Goal: Task Accomplishment & Management: Use online tool/utility

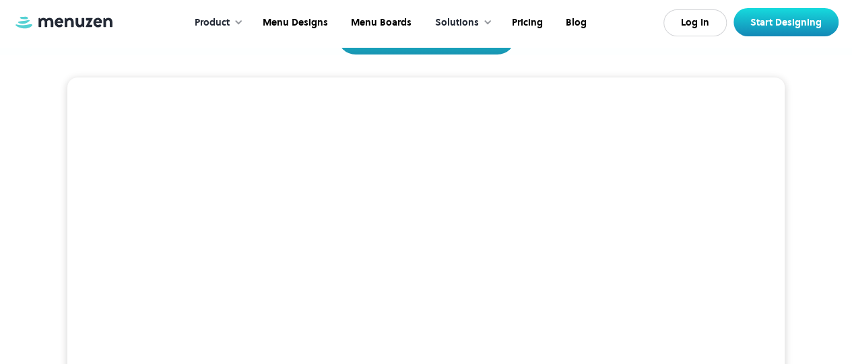
scroll to position [269, 0]
click at [631, 170] on video at bounding box center [425, 236] width 717 height 359
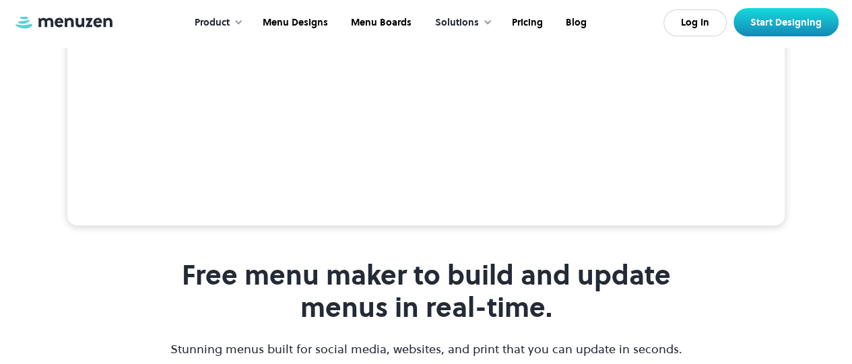
scroll to position [472, 0]
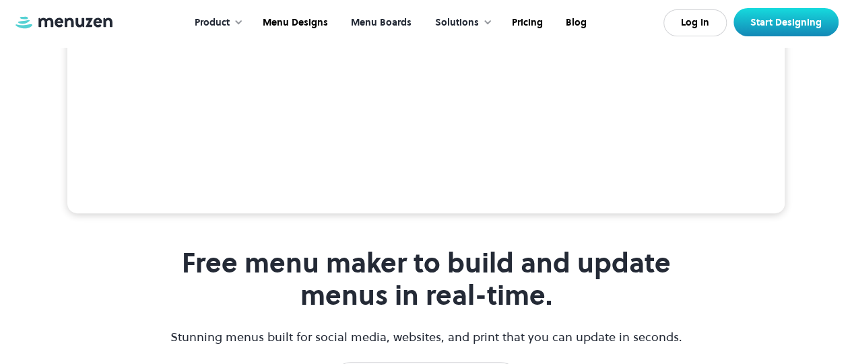
click at [373, 21] on link "Menu Boards" at bounding box center [380, 23] width 84 height 42
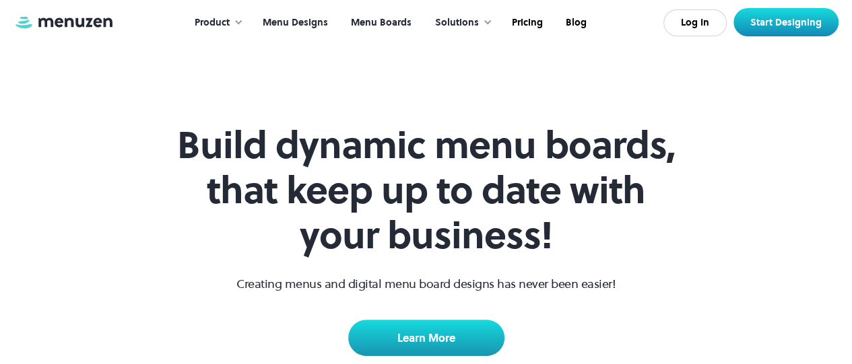
click at [302, 23] on link "Menu Designs" at bounding box center [294, 23] width 88 height 42
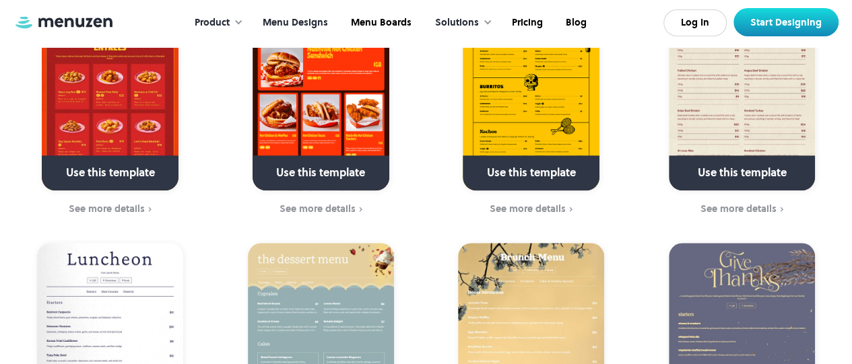
scroll to position [404, 0]
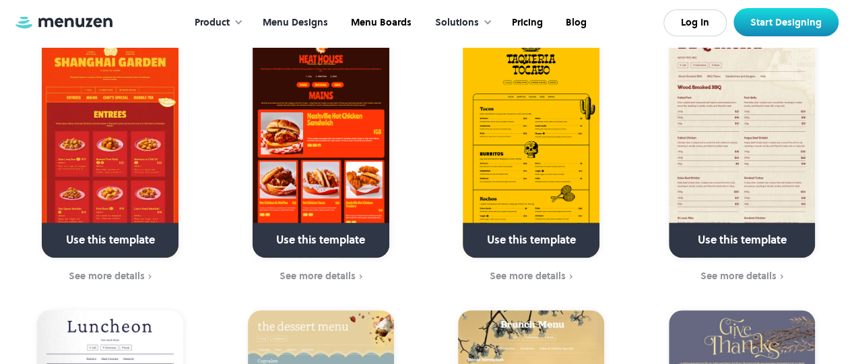
click at [324, 185] on img at bounding box center [321, 144] width 137 height 228
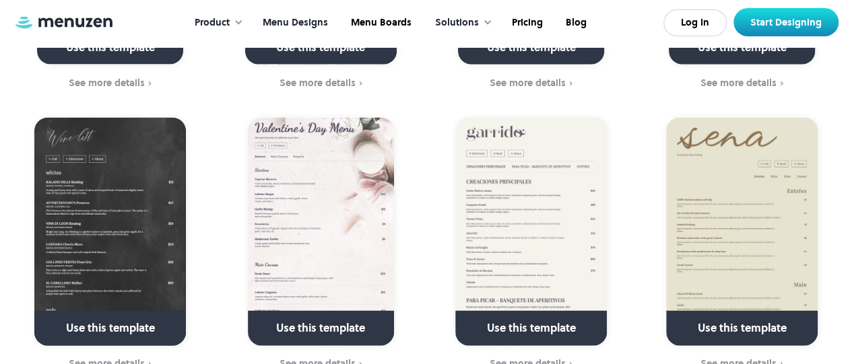
scroll to position [1684, 0]
